Goal: Find specific page/section: Find specific page/section

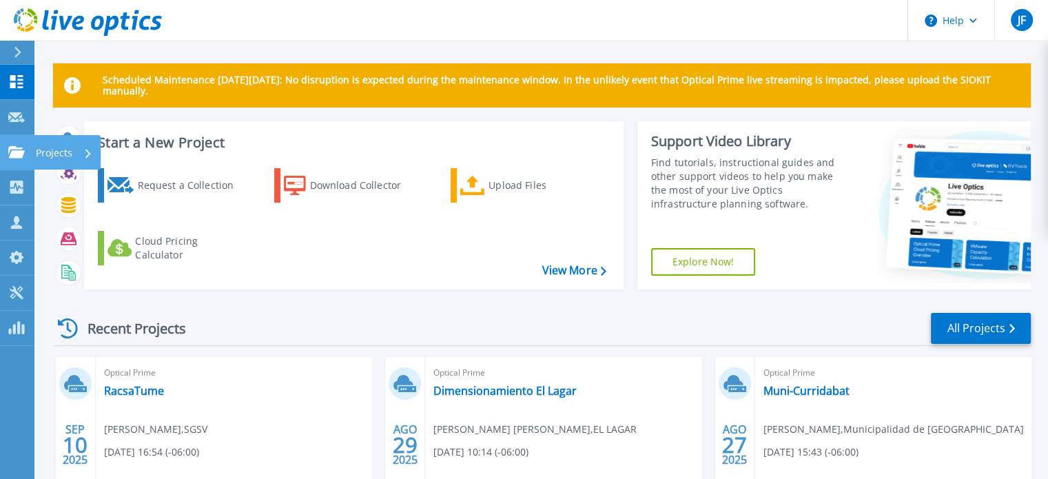
click at [15, 151] on icon at bounding box center [16, 152] width 17 height 12
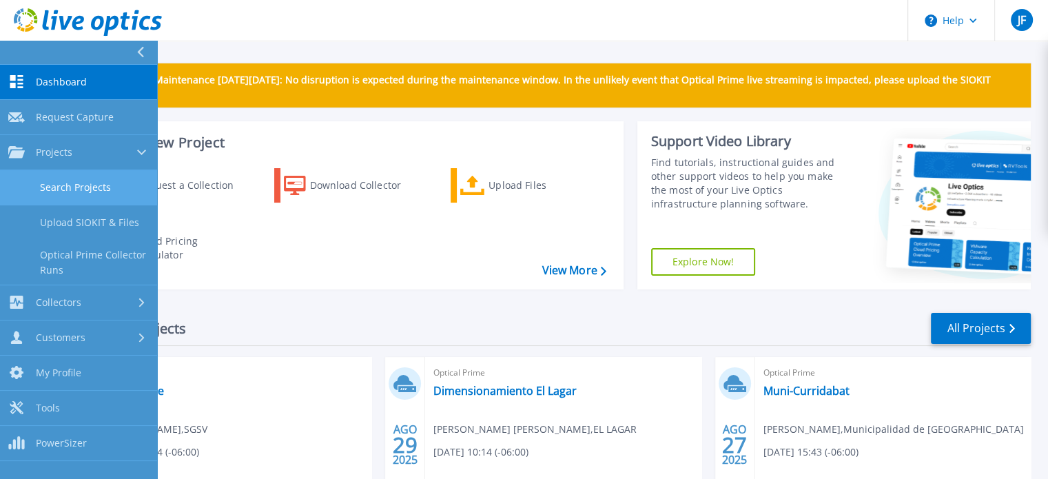
click at [76, 182] on link "Search Projects" at bounding box center [78, 187] width 157 height 35
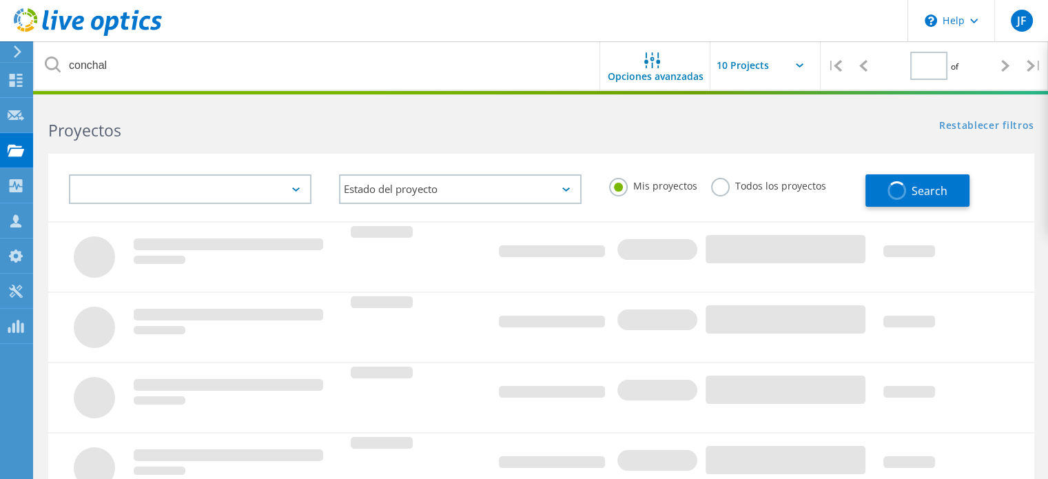
type input "1"
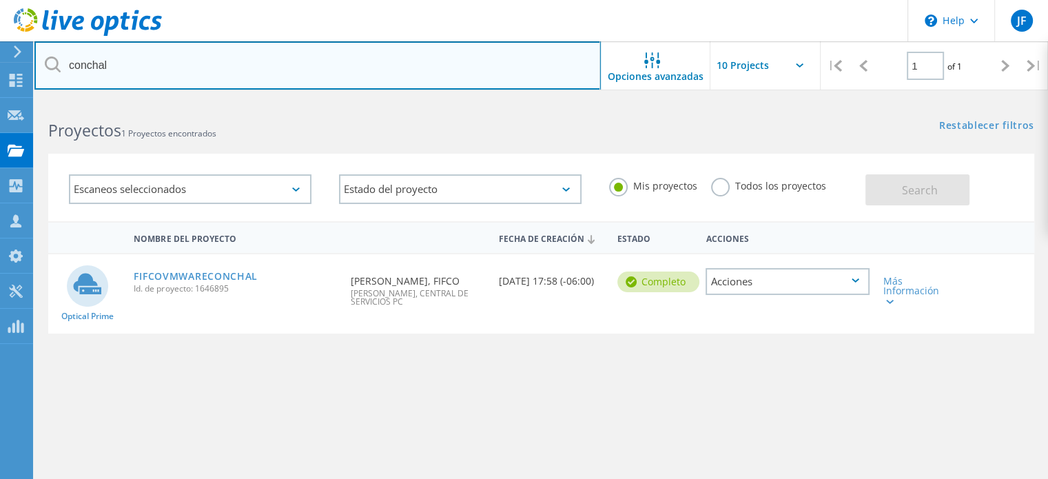
drag, startPoint x: 172, startPoint y: 68, endPoint x: 56, endPoint y: 74, distance: 116.6
click at [56, 74] on input "conchal" at bounding box center [317, 65] width 566 height 48
type input "proquinal"
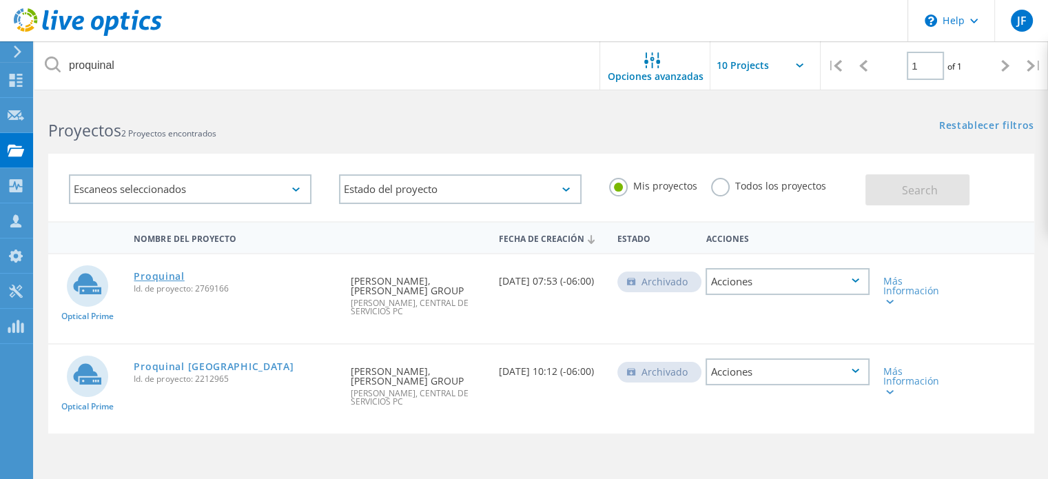
click at [154, 275] on link "Proquinal" at bounding box center [159, 277] width 50 height 10
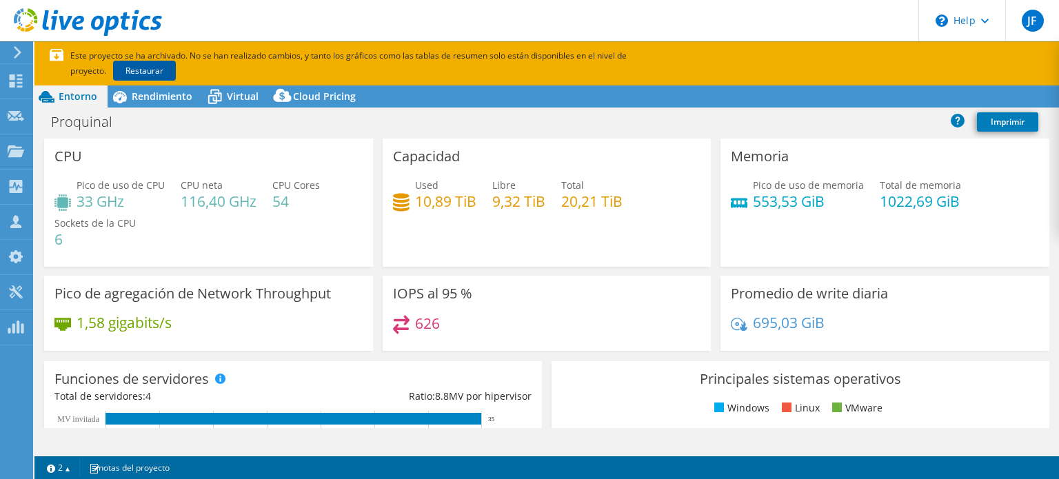
click at [113, 65] on link "Restaurar" at bounding box center [144, 71] width 63 height 20
select select "USEast"
select select "USD"
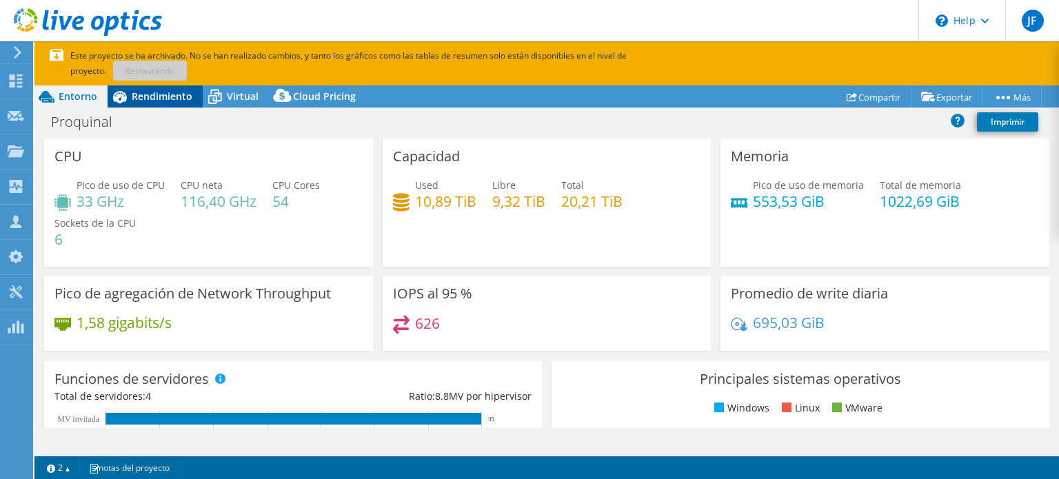
click at [170, 96] on span "Rendimiento" at bounding box center [162, 96] width 61 height 13
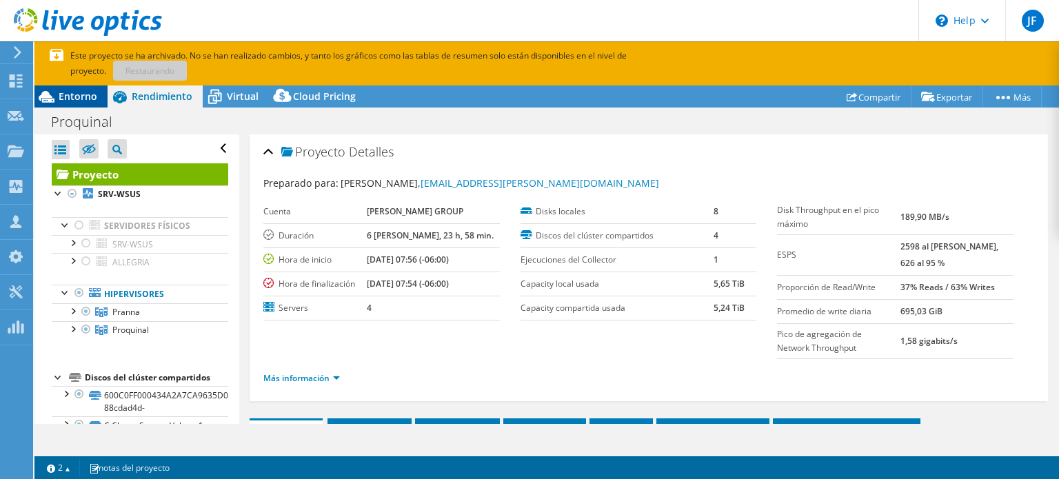
click at [66, 95] on span "Entorno" at bounding box center [78, 96] width 39 height 13
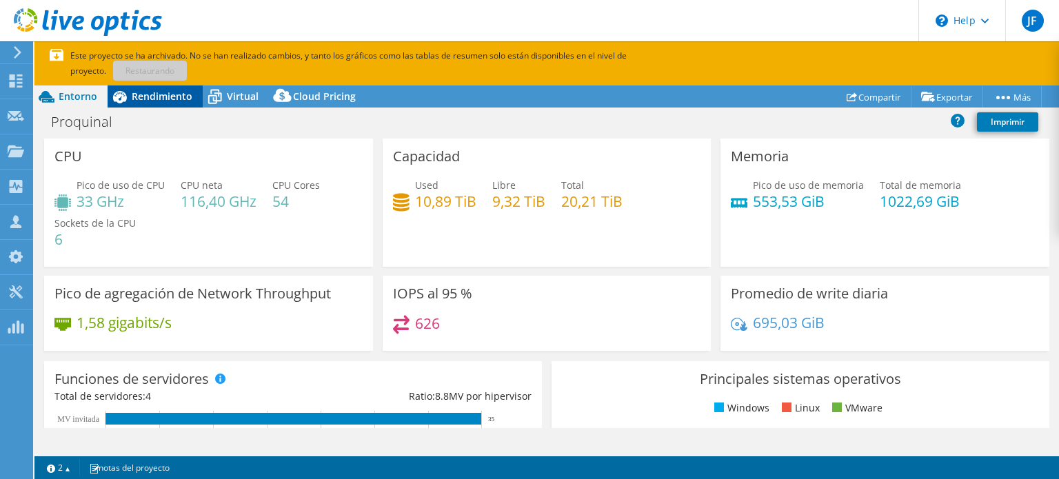
click at [153, 93] on span "Rendimiento" at bounding box center [162, 96] width 61 height 13
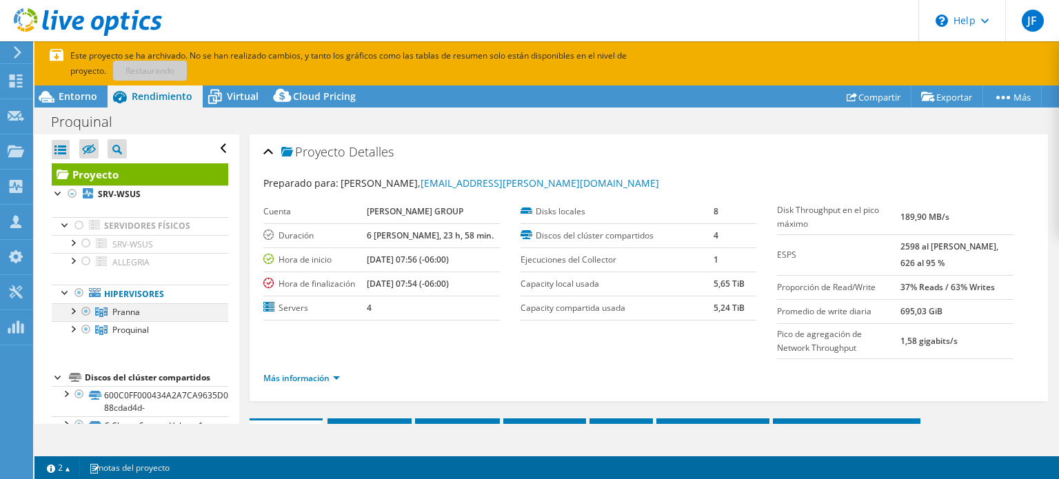
click at [77, 308] on div at bounding box center [72, 310] width 14 height 14
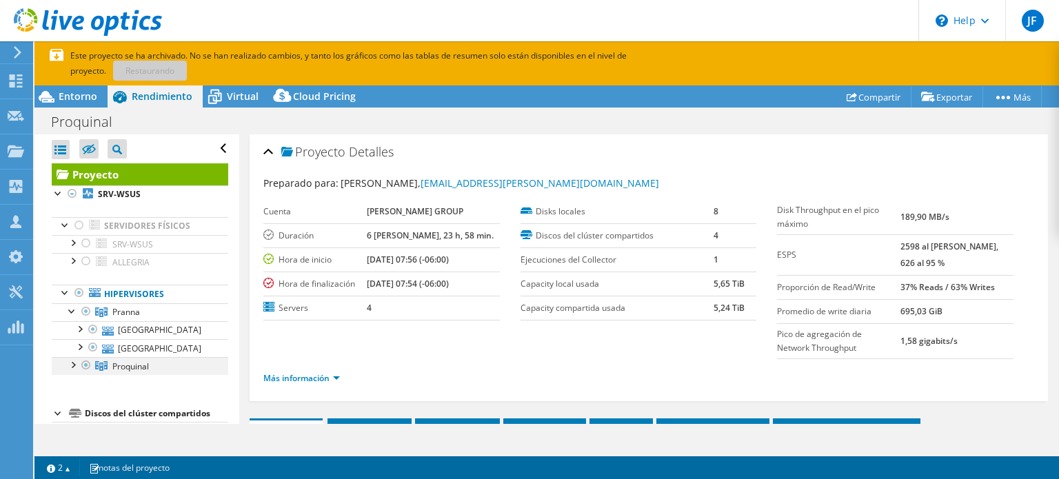
click at [75, 361] on div at bounding box center [72, 364] width 14 height 14
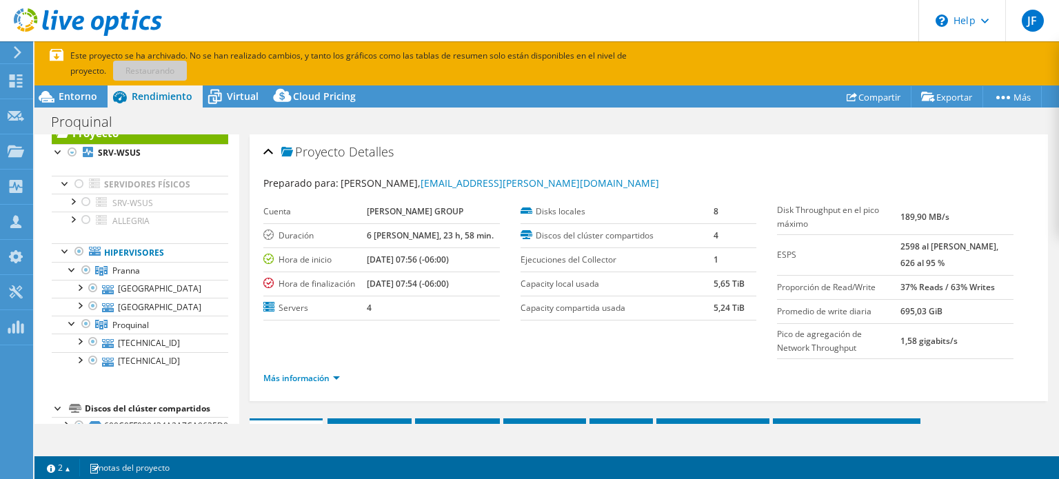
scroll to position [43, 0]
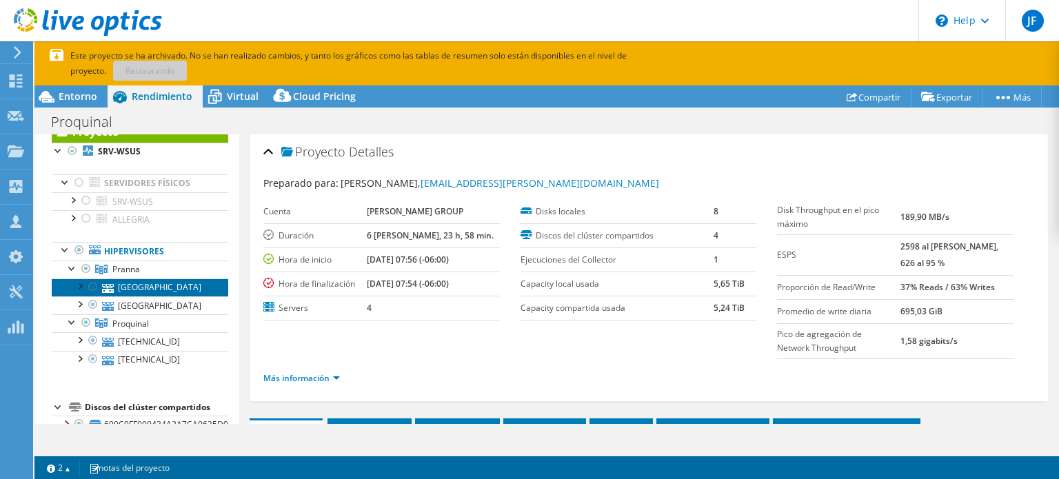
click at [139, 283] on link "[GEOGRAPHIC_DATA]" at bounding box center [140, 287] width 176 height 18
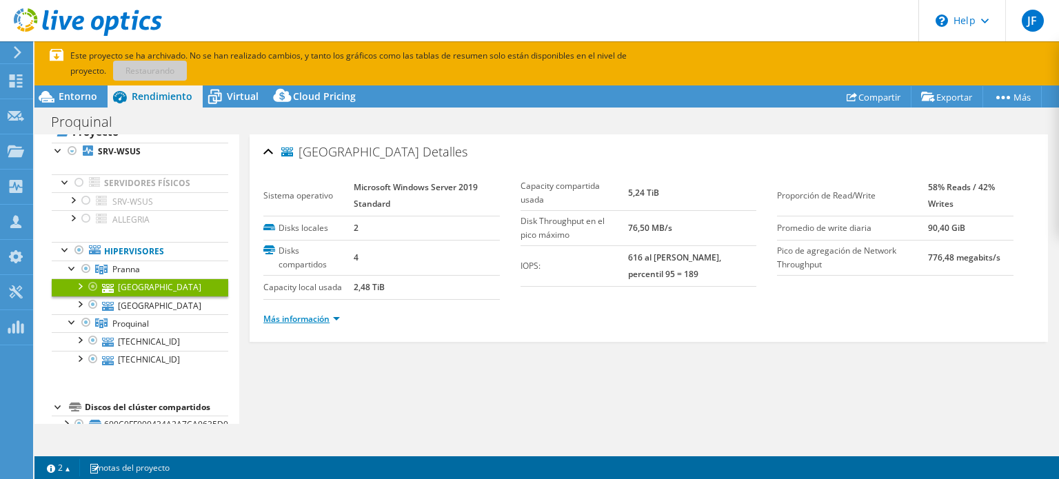
click at [319, 316] on link "Más información" at bounding box center [301, 319] width 76 height 12
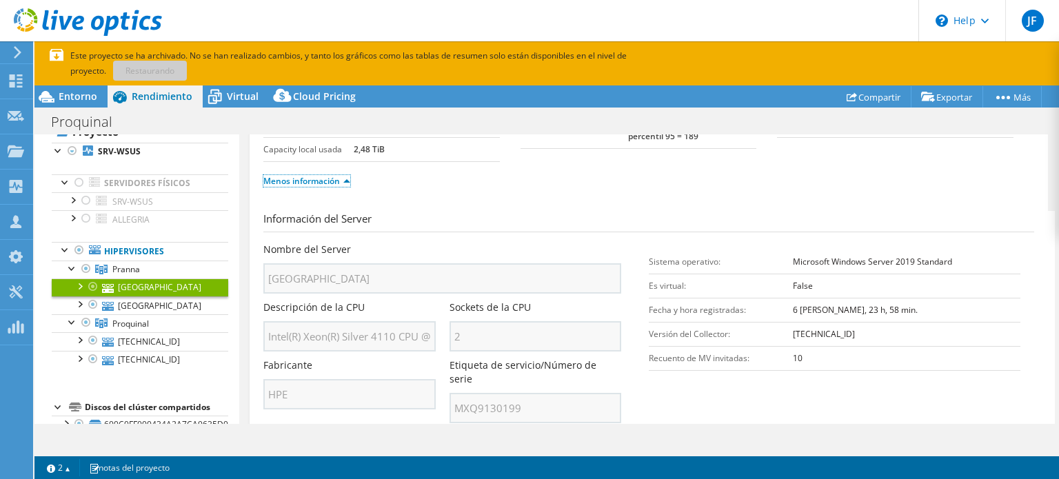
scroll to position [207, 0]
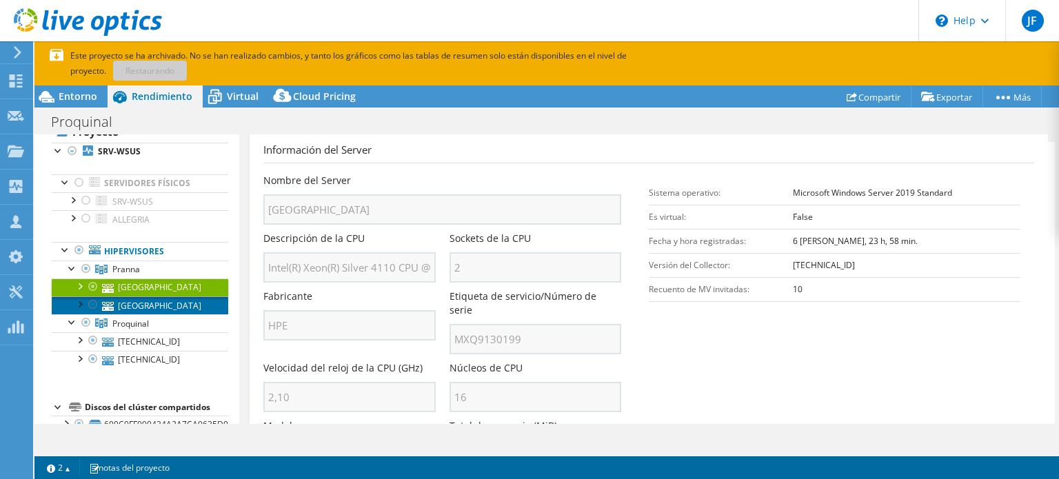
click at [141, 302] on link "[GEOGRAPHIC_DATA]" at bounding box center [140, 305] width 176 height 18
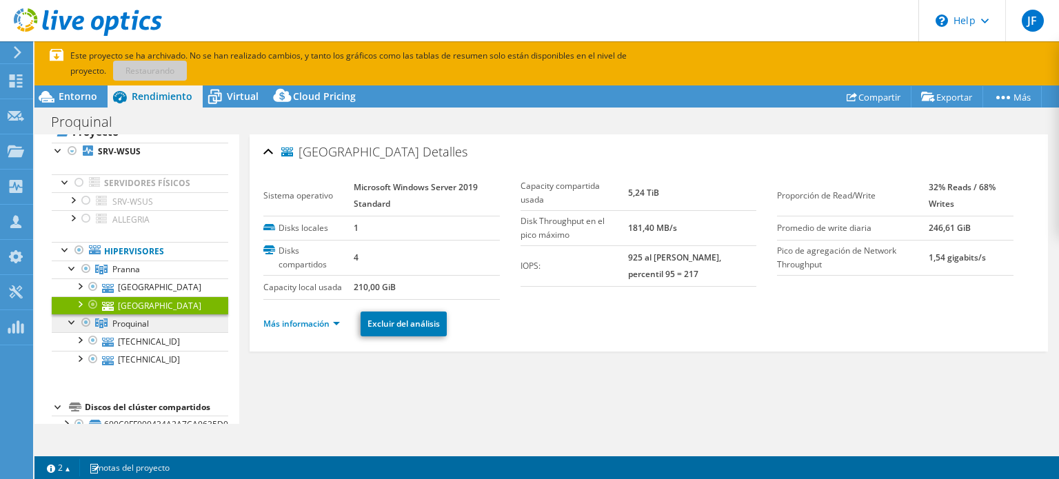
scroll to position [0, 0]
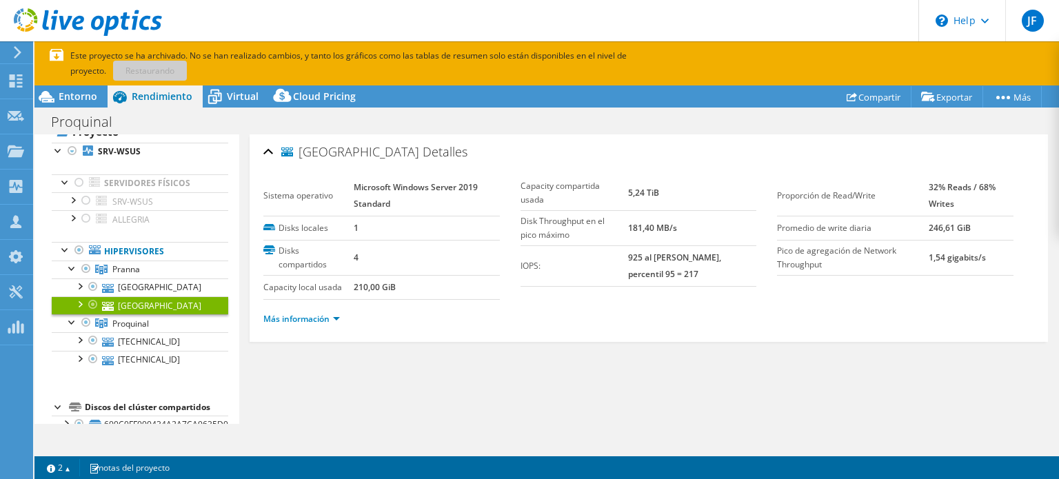
click at [325, 311] on li "Más información" at bounding box center [305, 318] width 85 height 15
click at [321, 314] on link "Más información" at bounding box center [301, 319] width 76 height 12
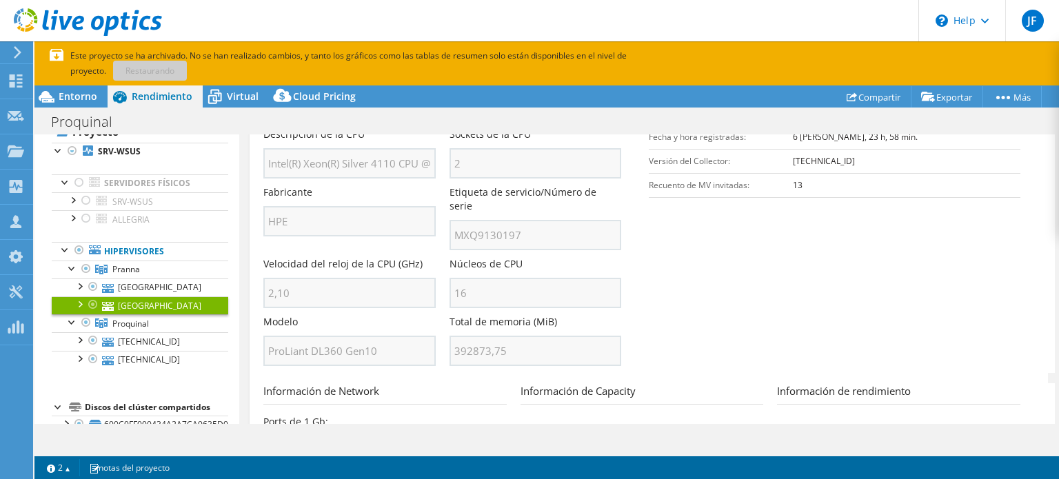
scroll to position [345, 0]
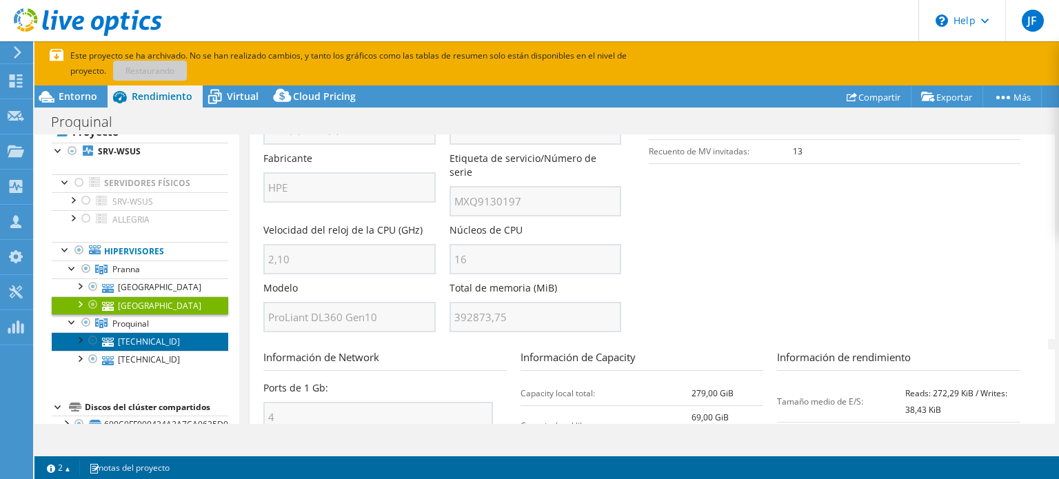
click at [132, 338] on link "[TECHNICAL_ID]" at bounding box center [140, 341] width 176 height 18
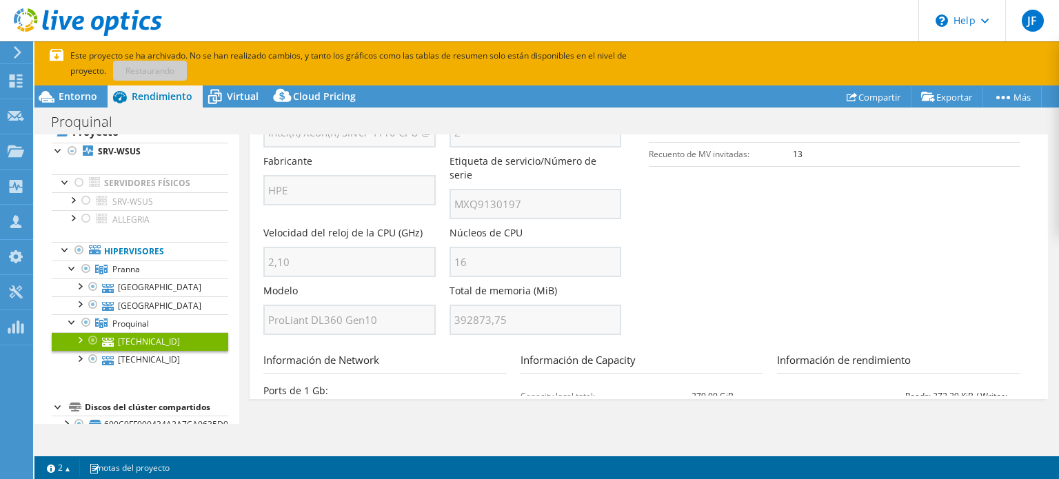
scroll to position [0, 0]
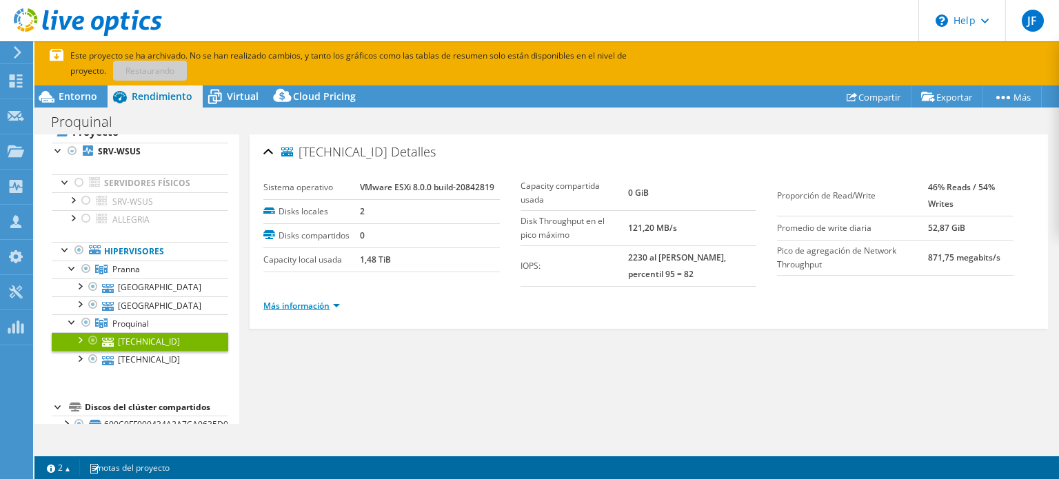
click at [320, 300] on link "Más información" at bounding box center [301, 306] width 76 height 12
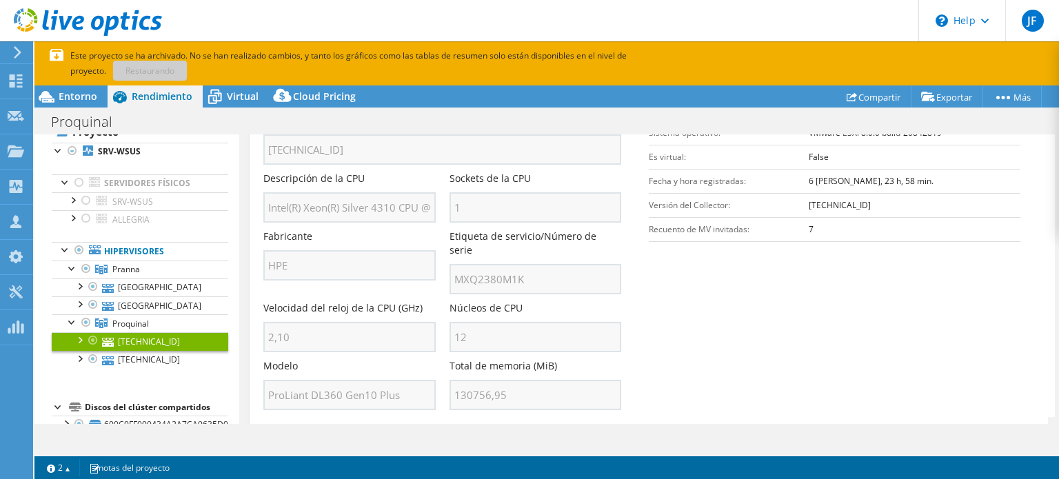
scroll to position [276, 0]
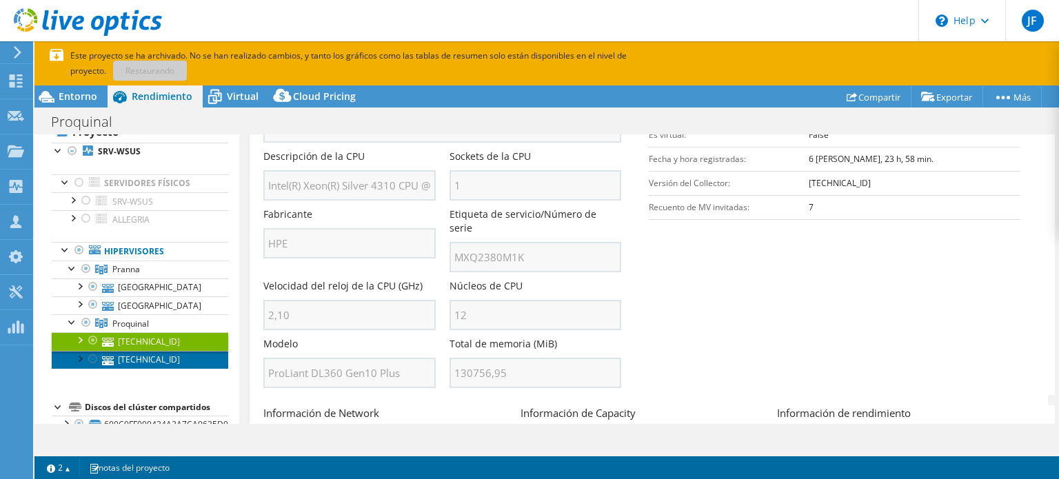
click at [132, 354] on link "[TECHNICAL_ID]" at bounding box center [140, 360] width 176 height 18
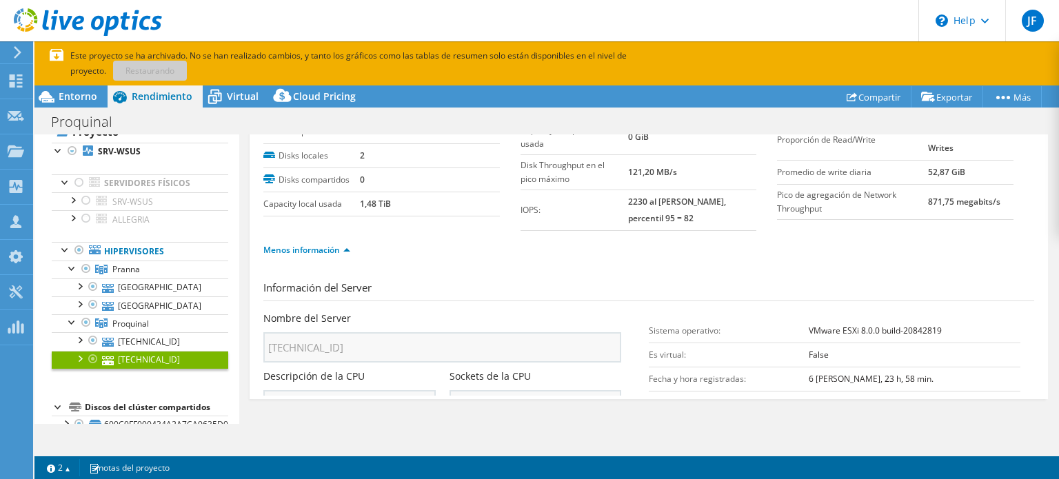
scroll to position [0, 0]
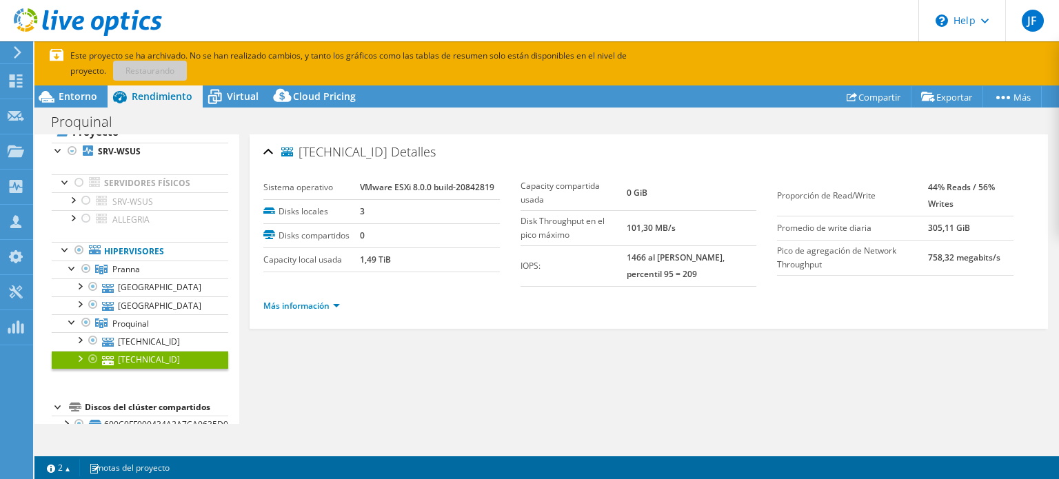
click at [341, 298] on li "Más información" at bounding box center [305, 305] width 85 height 15
click at [323, 300] on link "Más información" at bounding box center [301, 306] width 76 height 12
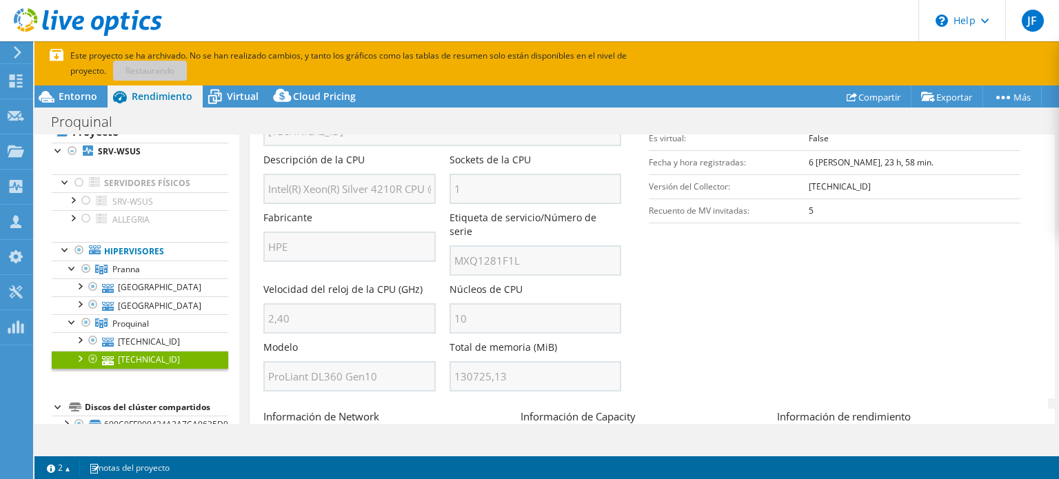
scroll to position [276, 0]
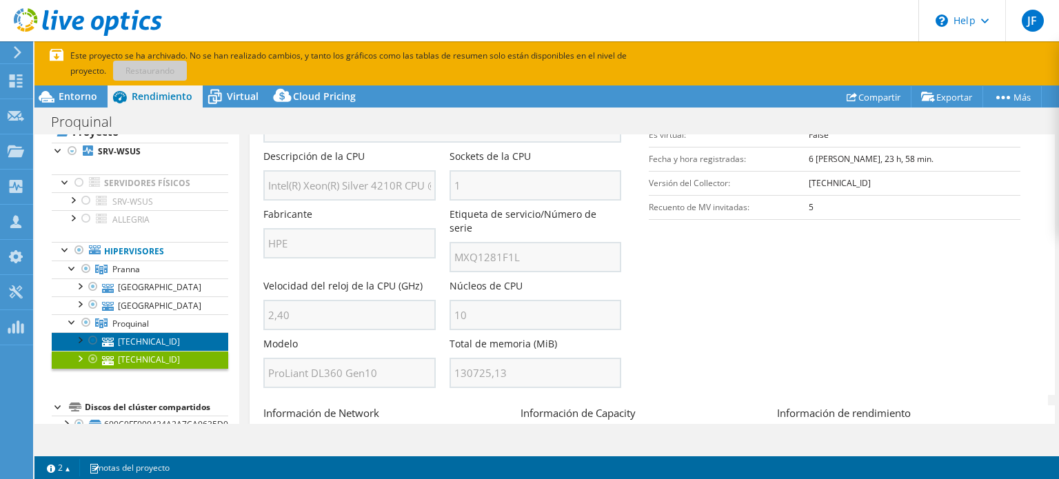
click at [145, 338] on link "[TECHNICAL_ID]" at bounding box center [140, 341] width 176 height 18
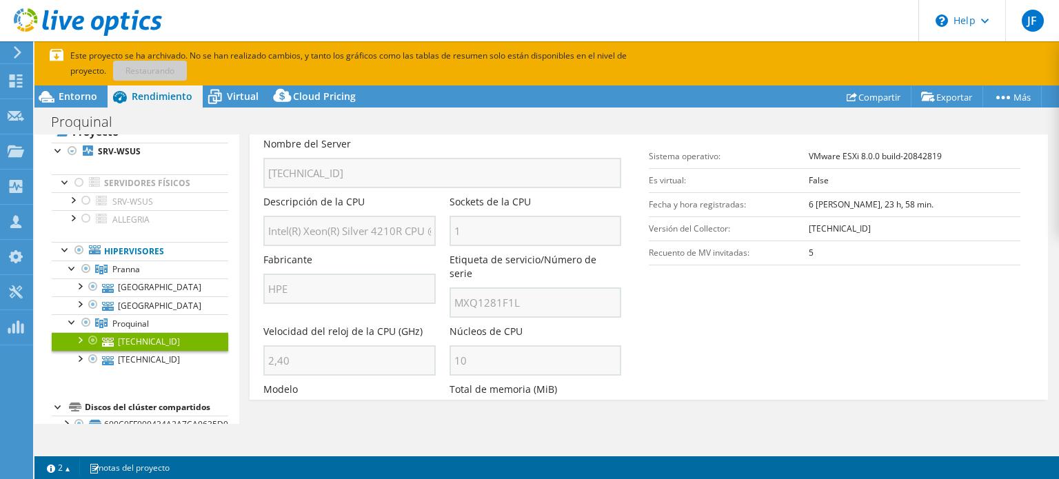
scroll to position [0, 0]
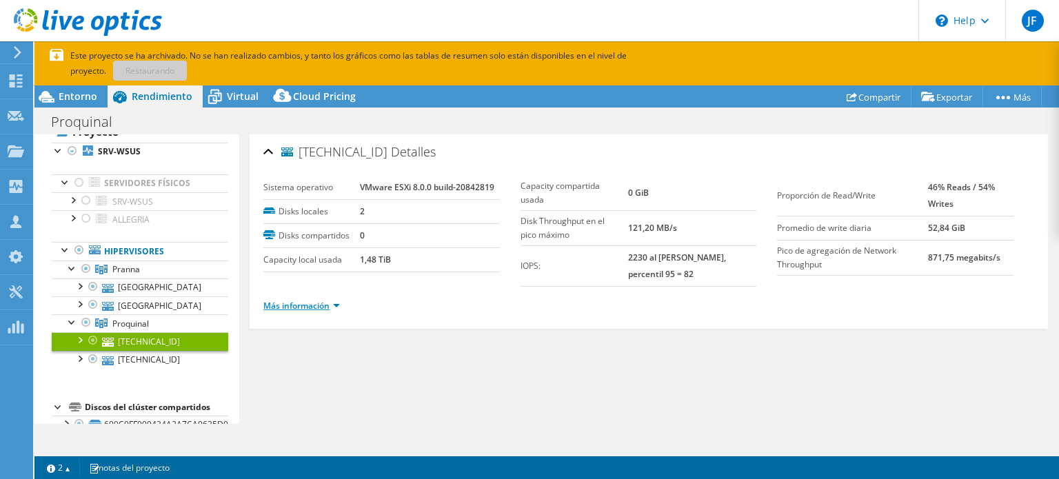
click at [323, 300] on link "Más información" at bounding box center [301, 306] width 76 height 12
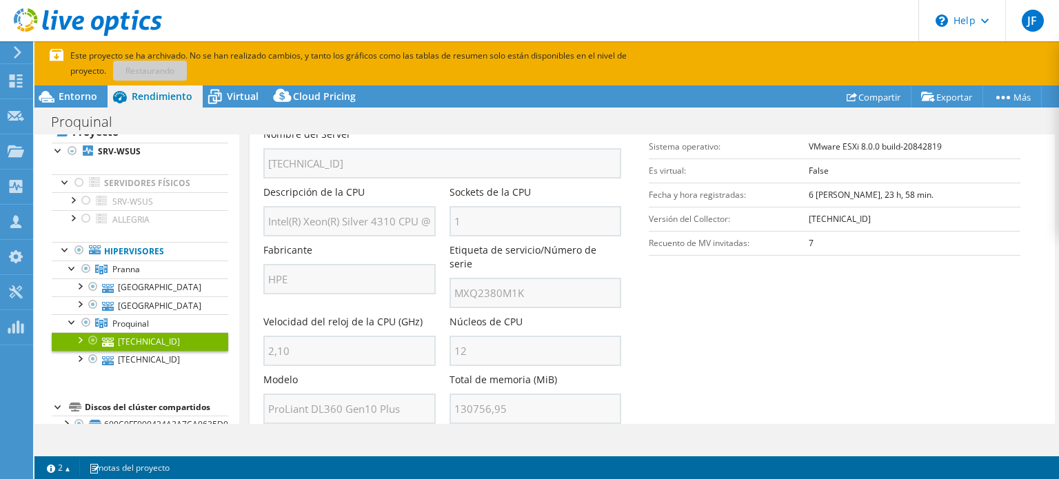
scroll to position [276, 0]
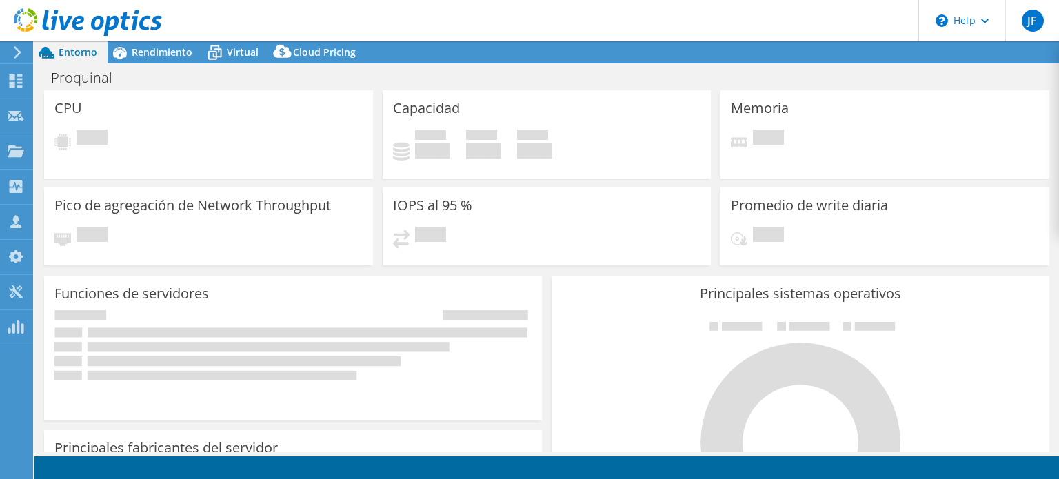
select select "USEast"
select select "USD"
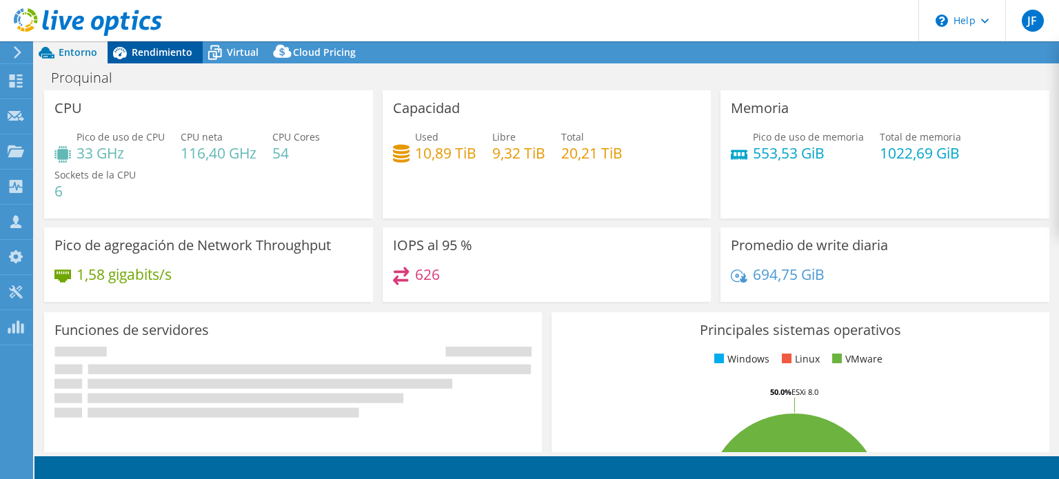
click at [163, 47] on span "Rendimiento" at bounding box center [162, 51] width 61 height 13
click at [165, 61] on div "Rendimiento" at bounding box center [155, 52] width 95 height 22
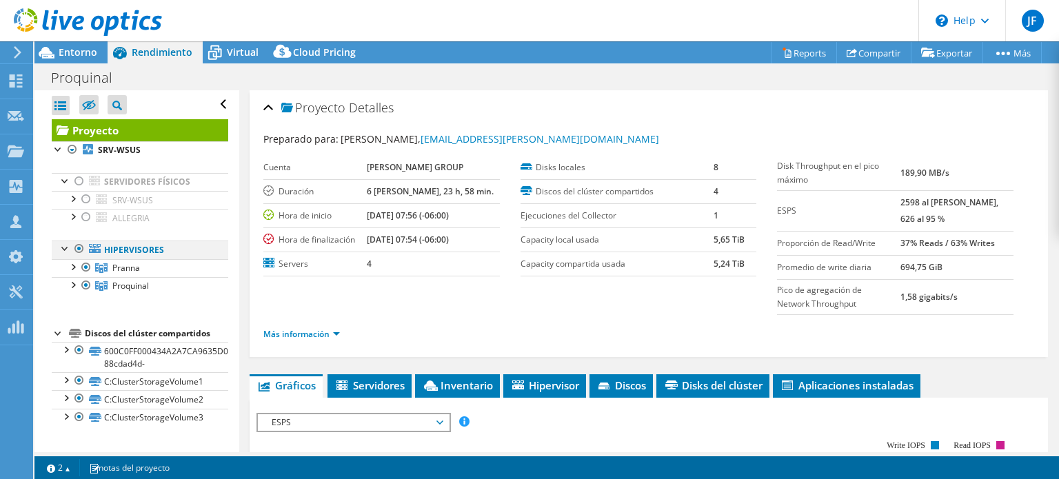
click at [63, 245] on div at bounding box center [66, 248] width 14 height 14
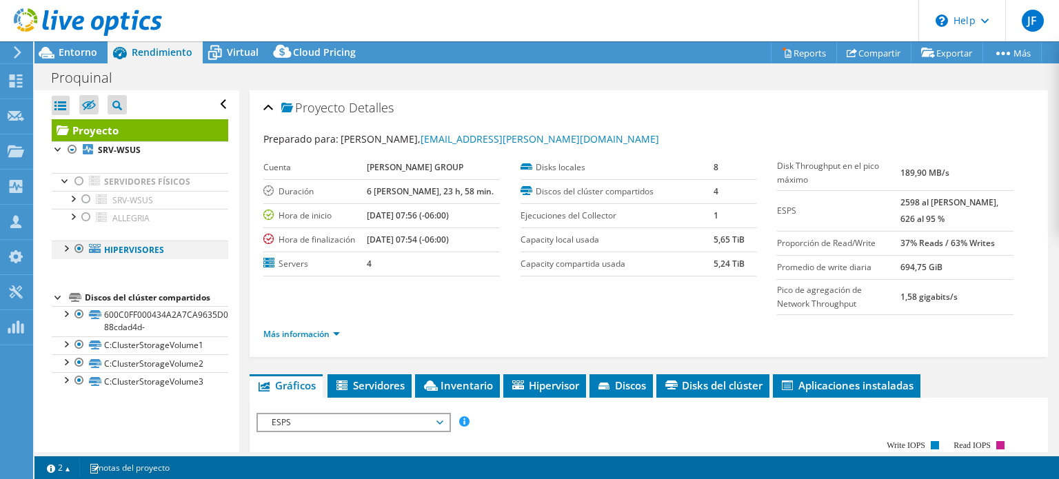
click at [63, 245] on div at bounding box center [66, 248] width 14 height 14
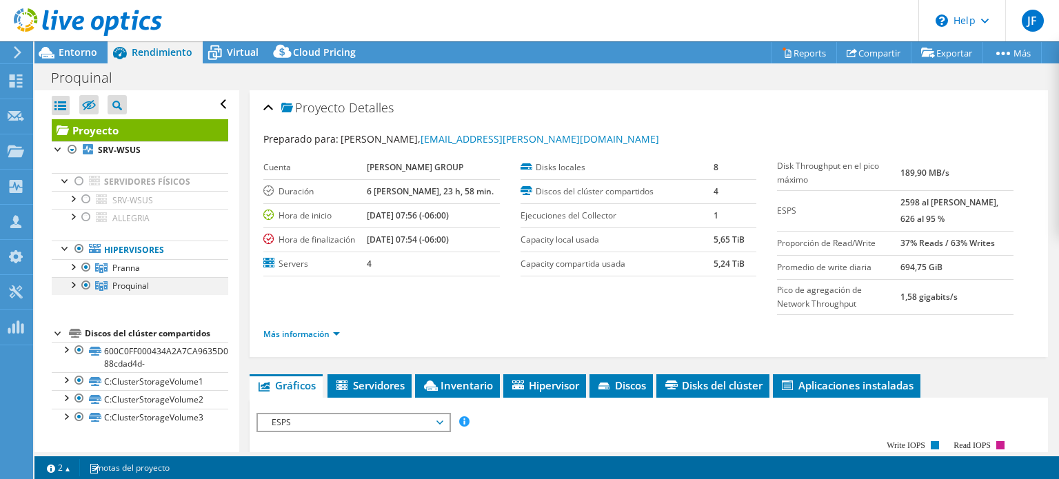
click at [76, 283] on div at bounding box center [72, 284] width 14 height 14
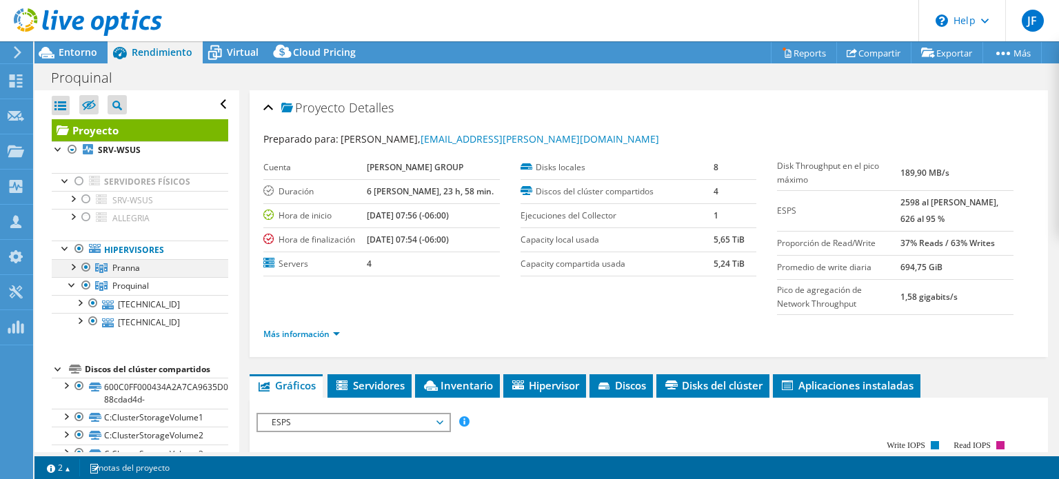
click at [74, 264] on div at bounding box center [72, 266] width 14 height 14
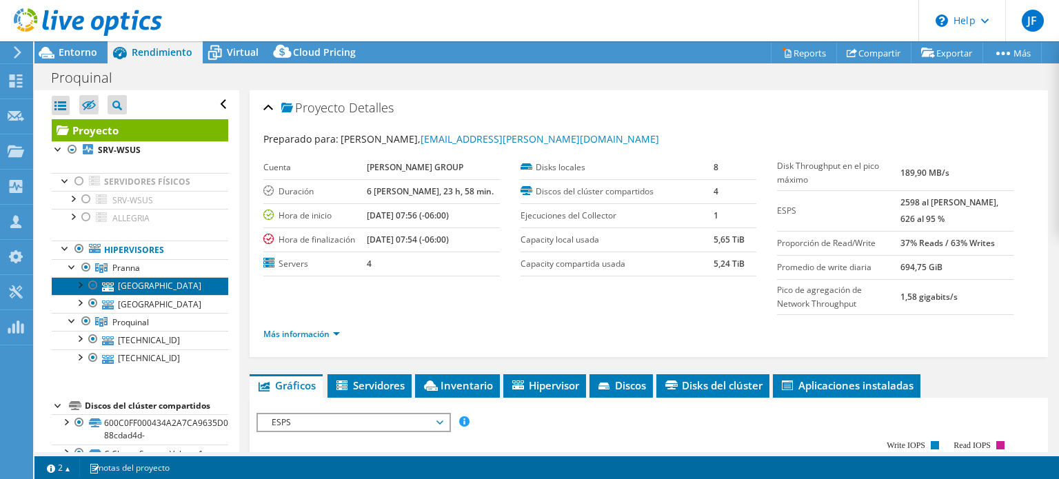
click at [148, 283] on link "[GEOGRAPHIC_DATA]" at bounding box center [140, 286] width 176 height 18
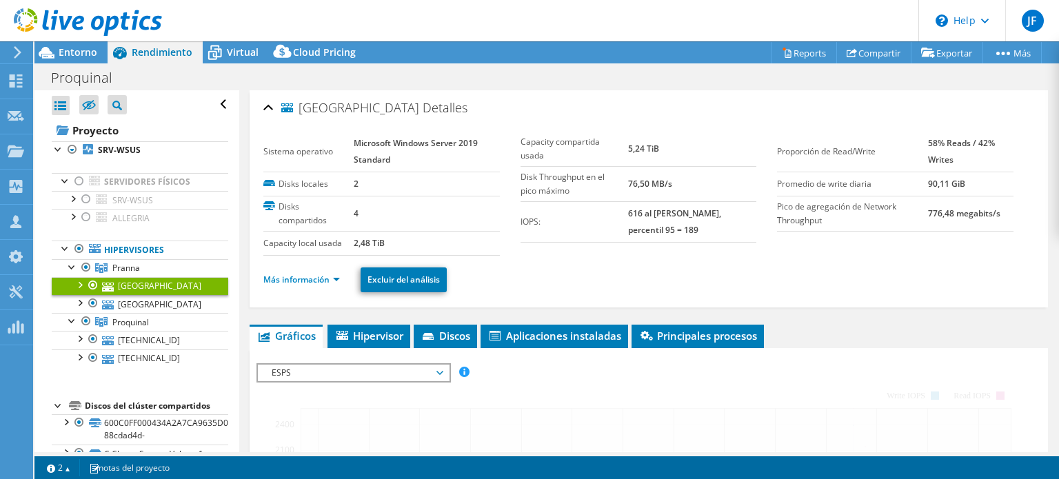
click at [334, 276] on link "Más información" at bounding box center [301, 280] width 76 height 12
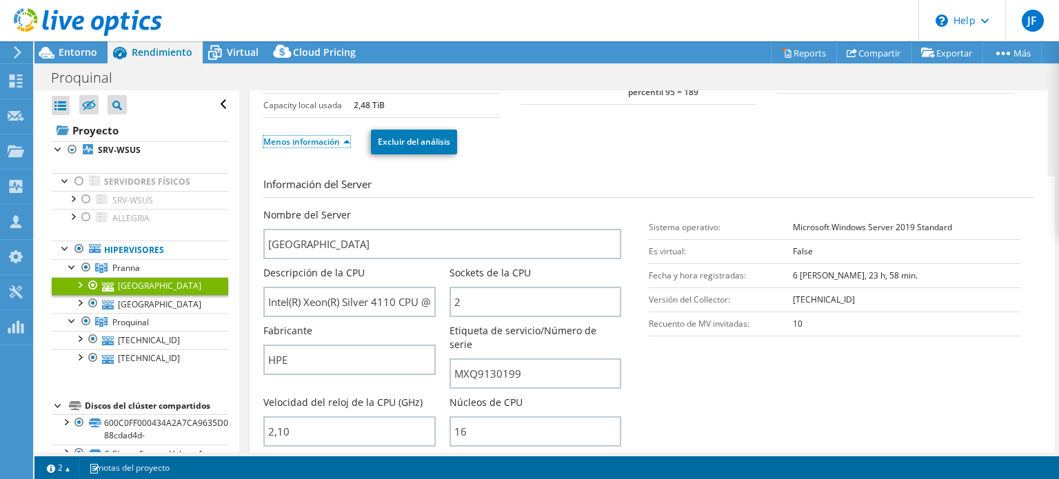
scroll to position [207, 0]
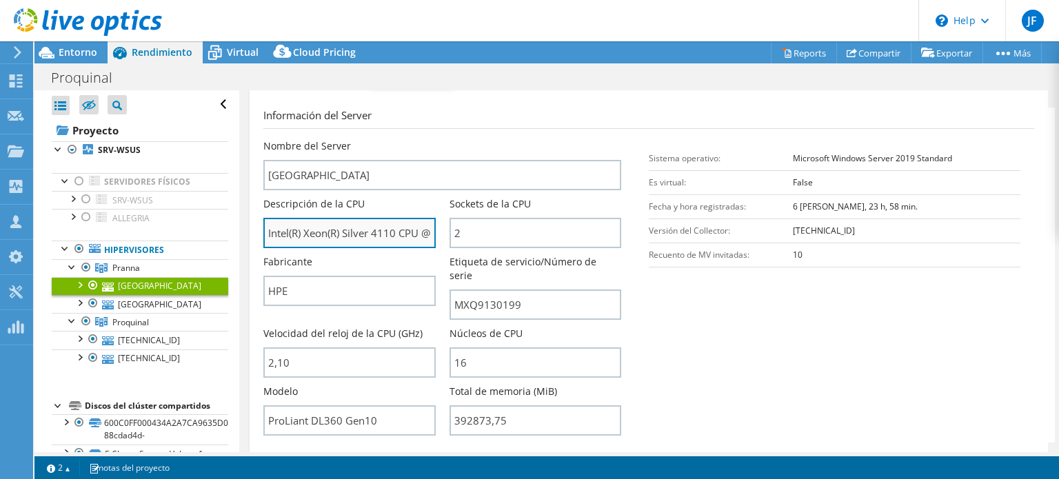
click at [346, 228] on input "Intel(R) Xeon(R) Silver 4110 CPU @ 2.10GHz" at bounding box center [349, 233] width 172 height 30
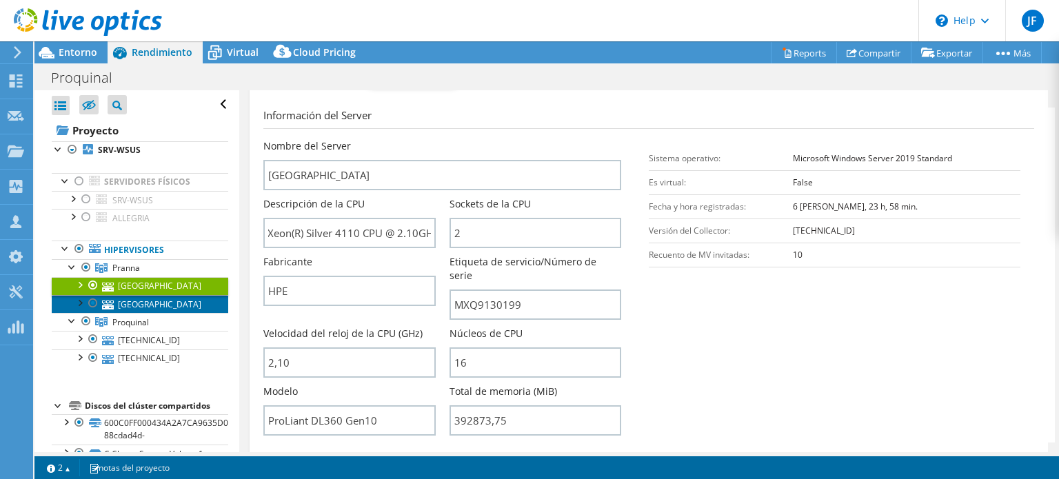
scroll to position [0, 0]
click at [147, 303] on link "[GEOGRAPHIC_DATA]" at bounding box center [140, 304] width 176 height 18
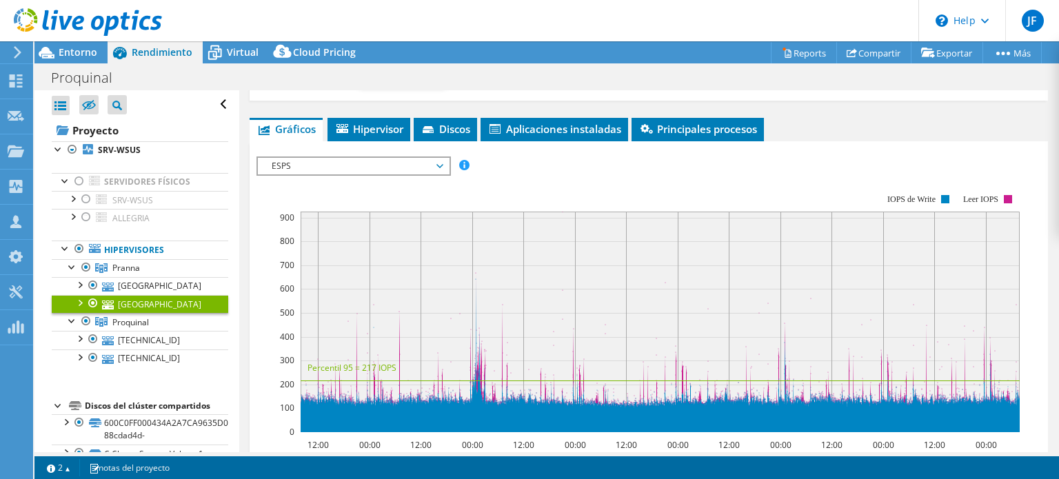
scroll to position [138, 0]
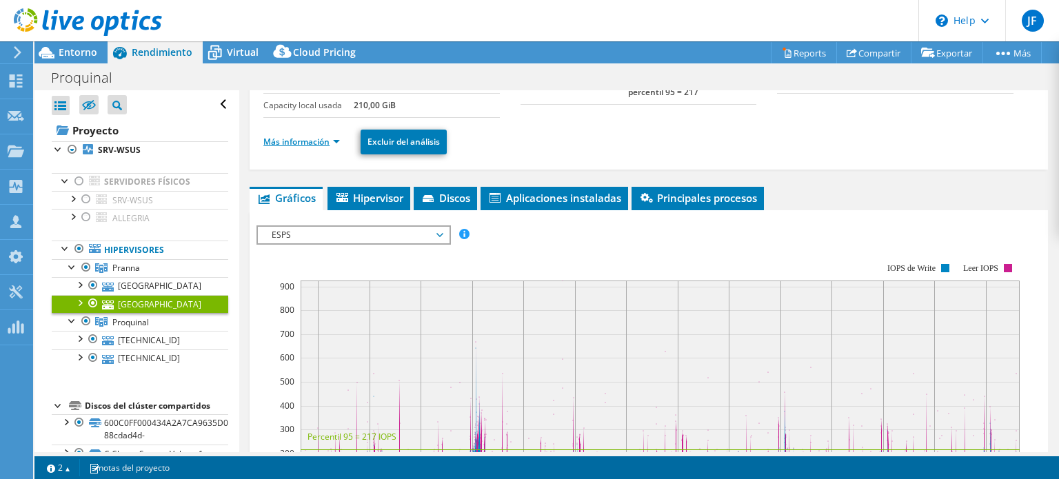
click at [333, 137] on link "Más información" at bounding box center [301, 142] width 76 height 12
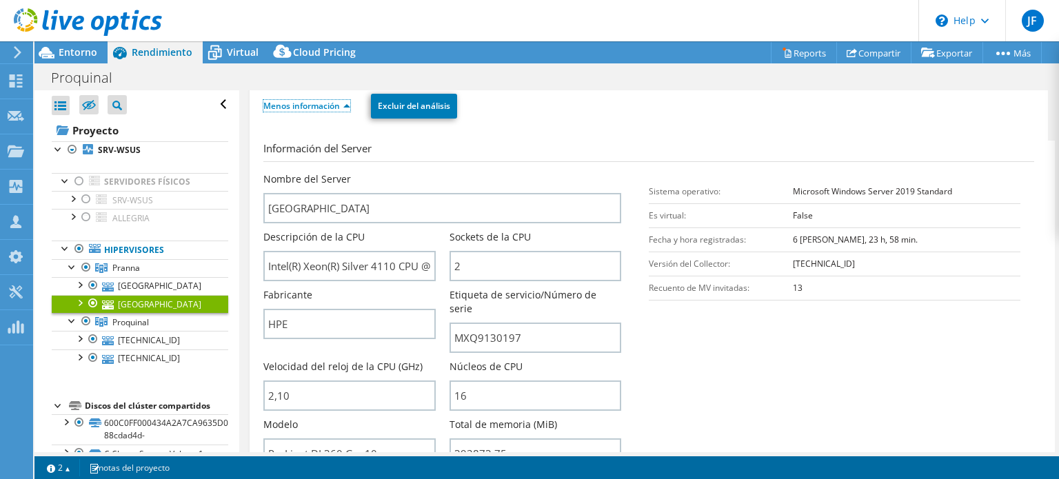
scroll to position [207, 0]
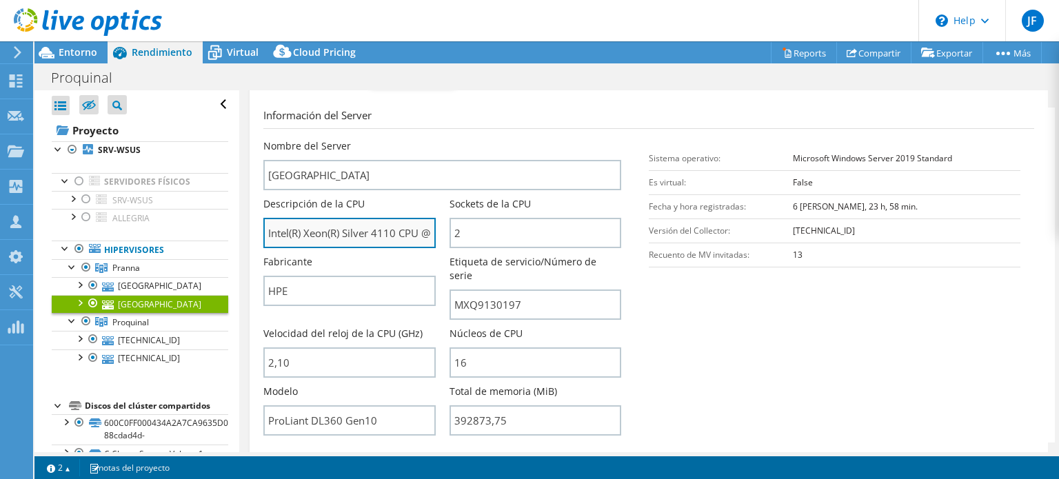
click at [328, 225] on input "Intel(R) Xeon(R) Silver 4110 CPU @ 2.10GHz" at bounding box center [349, 233] width 172 height 30
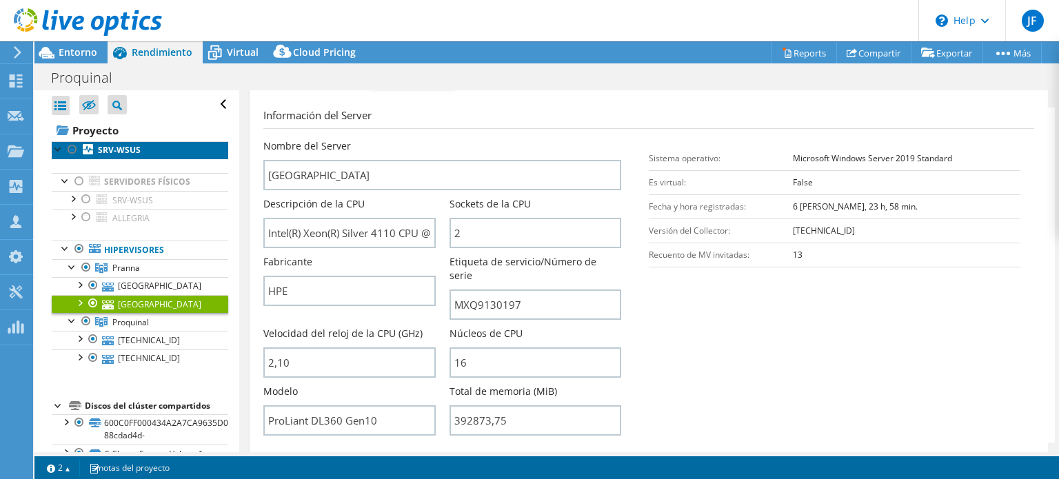
click at [126, 147] on b "SRV-WSUS" at bounding box center [119, 150] width 43 height 12
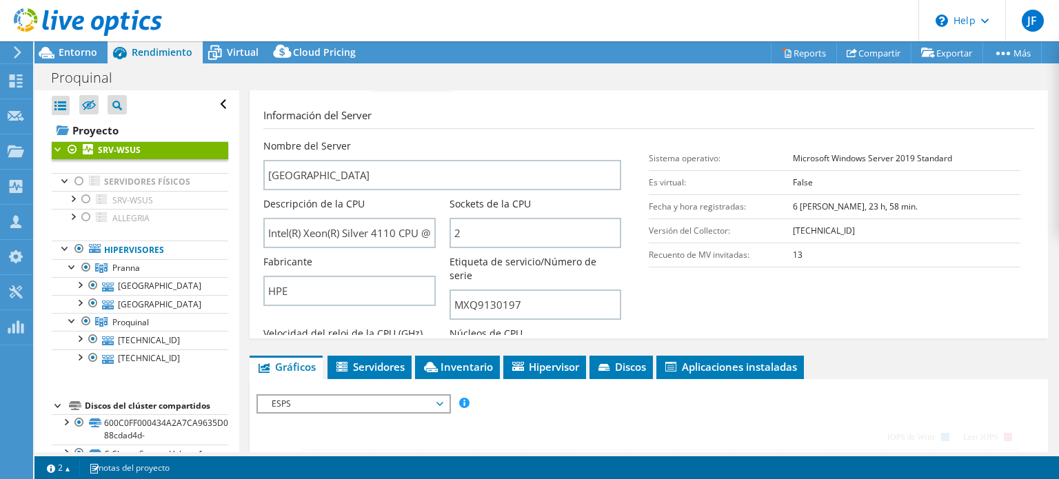
click at [66, 48] on span "Entorno" at bounding box center [78, 51] width 39 height 13
